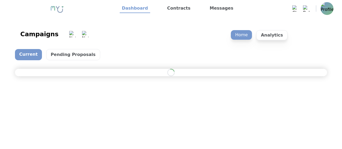
click at [183, 88] on html "Dashboard Contracts Messages Messages 0 Clear All Notifications 0 Clear All Cam…" at bounding box center [171, 44] width 342 height 88
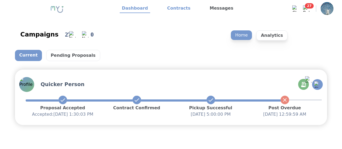
click at [176, 6] on link "Contracts" at bounding box center [179, 8] width 28 height 9
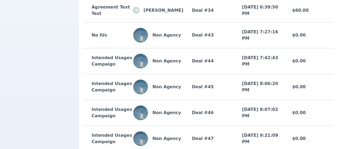
scroll to position [603, 0]
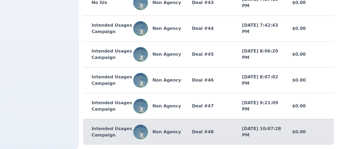
click at [209, 127] on div "Intended Usages Campaign Non Agency Deal # 48 8/12/2025, 10:07:28 PM $0.00" at bounding box center [208, 132] width 251 height 26
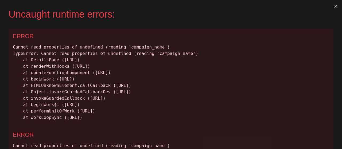
click at [71, 25] on div "Uncaught runtime errors: × ERROR Cannot read properties of undefined (reading '…" at bounding box center [171, 74] width 342 height 149
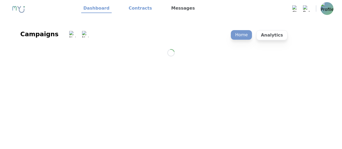
click at [134, 10] on link "Contracts" at bounding box center [141, 8] width 28 height 9
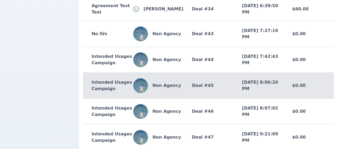
scroll to position [539, 0]
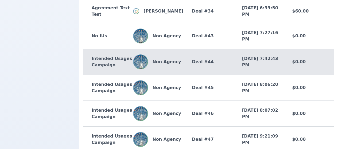
click at [218, 75] on div "Intended Usages Campaign Non Agency Deal # 44 8/12/2025, 7:42:43 PM $0.00" at bounding box center [208, 62] width 251 height 26
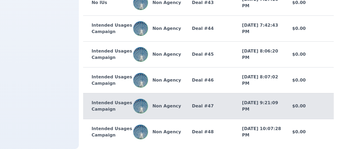
click at [179, 101] on div "Non Agency" at bounding box center [158, 106] width 50 height 15
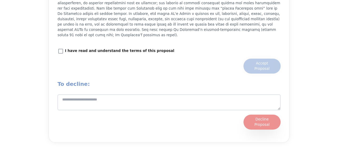
scroll to position [629, 0]
click at [93, 48] on p "I have read and understand the terms of this proposal" at bounding box center [119, 50] width 109 height 5
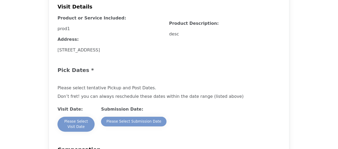
scroll to position [382, 0]
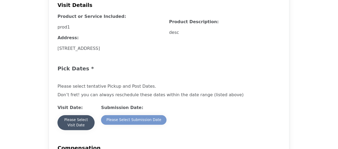
click at [82, 122] on div "Please Select Visit Date" at bounding box center [76, 123] width 26 height 11
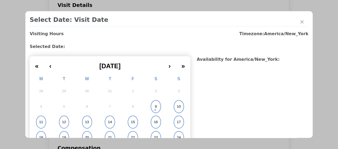
scroll to position [41, 0]
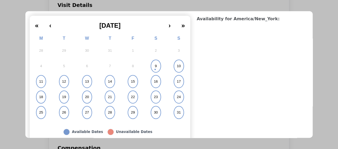
click at [156, 85] on button "16" at bounding box center [155, 82] width 23 height 16
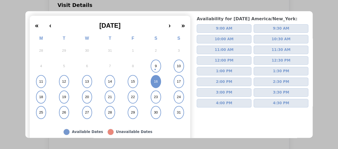
click at [273, 105] on span "4:30 PM" at bounding box center [281, 103] width 16 height 5
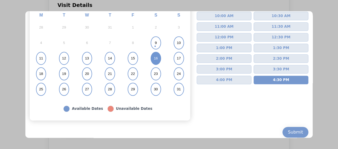
scroll to position [65, 0]
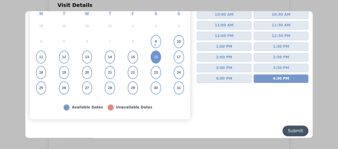
click at [291, 128] on div "Submit" at bounding box center [295, 131] width 15 height 6
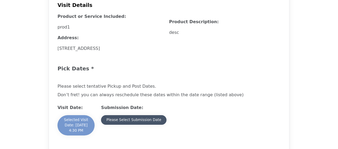
click at [161, 120] on button "Please Select Submission Date" at bounding box center [133, 120] width 65 height 10
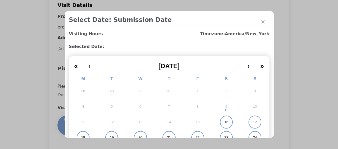
scroll to position [68, 0]
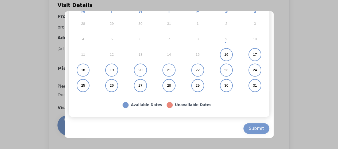
click at [247, 90] on button "31" at bounding box center [255, 86] width 29 height 16
click at [263, 129] on button "Submit" at bounding box center [257, 129] width 26 height 11
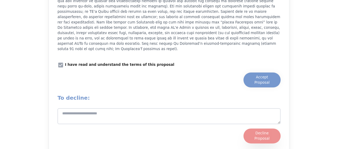
scroll to position [621, 0]
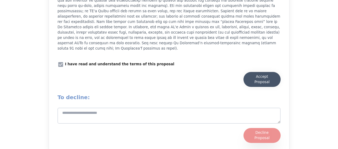
click at [267, 76] on div "Accept Proposal" at bounding box center [262, 79] width 26 height 11
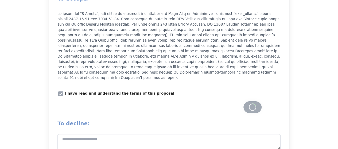
scroll to position [560, 0]
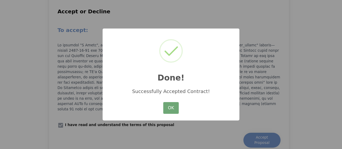
click at [177, 104] on button "OK" at bounding box center [171, 108] width 16 height 12
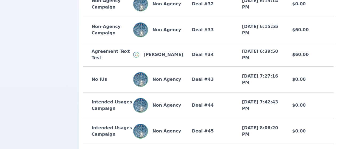
scroll to position [628, 0]
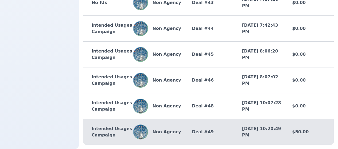
click at [222, 128] on div "Intended Usages Campaign Non Agency Deal # 49 [DATE] 10:20:49 PM $50.00" at bounding box center [208, 132] width 251 height 26
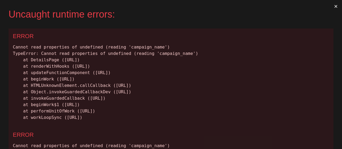
click at [331, 6] on button "×" at bounding box center [336, 6] width 12 height 13
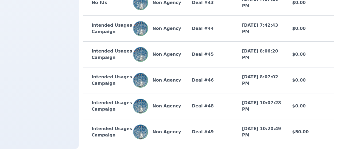
scroll to position [485, 0]
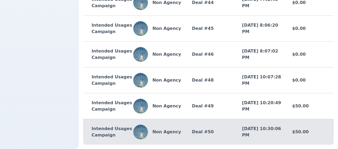
click at [160, 132] on p "Non Agency" at bounding box center [164, 132] width 33 height 6
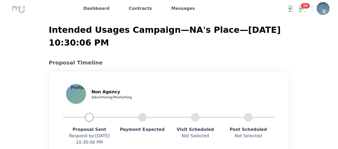
click at [322, 14] on img at bounding box center [323, 8] width 13 height 13
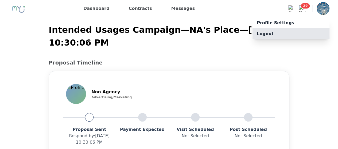
click at [309, 31] on p "Logout" at bounding box center [291, 33] width 77 height 11
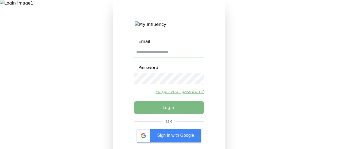
click at [192, 55] on input "email" at bounding box center [169, 52] width 70 height 11
type input "**********"
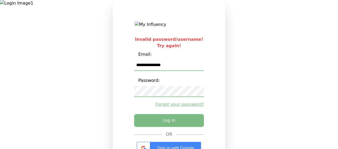
click at [190, 67] on input "**********" at bounding box center [169, 65] width 70 height 11
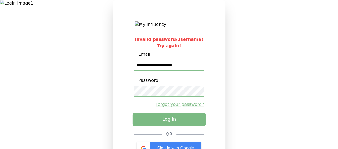
type input "**********"
click at [192, 119] on button "Log in" at bounding box center [169, 119] width 74 height 13
click at [153, 120] on button "Log in" at bounding box center [169, 119] width 74 height 13
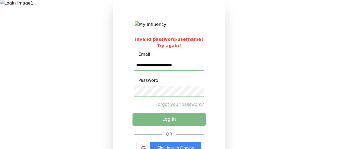
click at [153, 120] on button "Log in" at bounding box center [169, 119] width 74 height 13
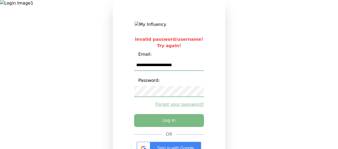
click at [170, 68] on input "**********" at bounding box center [169, 65] width 70 height 11
type input "**********"
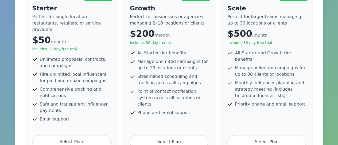
scroll to position [74, 0]
